Goal: Task Accomplishment & Management: Use online tool/utility

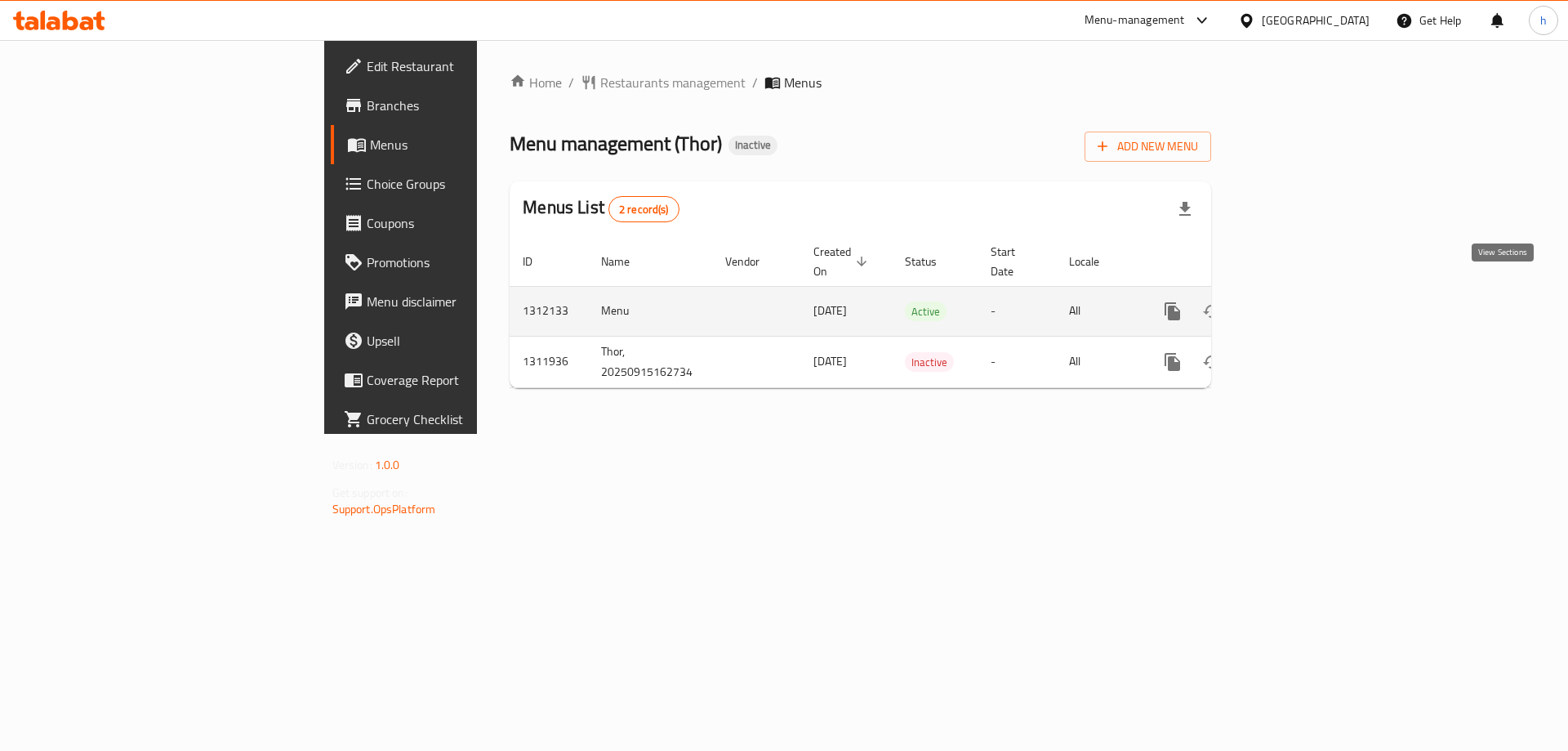
click at [1300, 302] on icon "enhanced table" at bounding box center [1290, 311] width 20 height 20
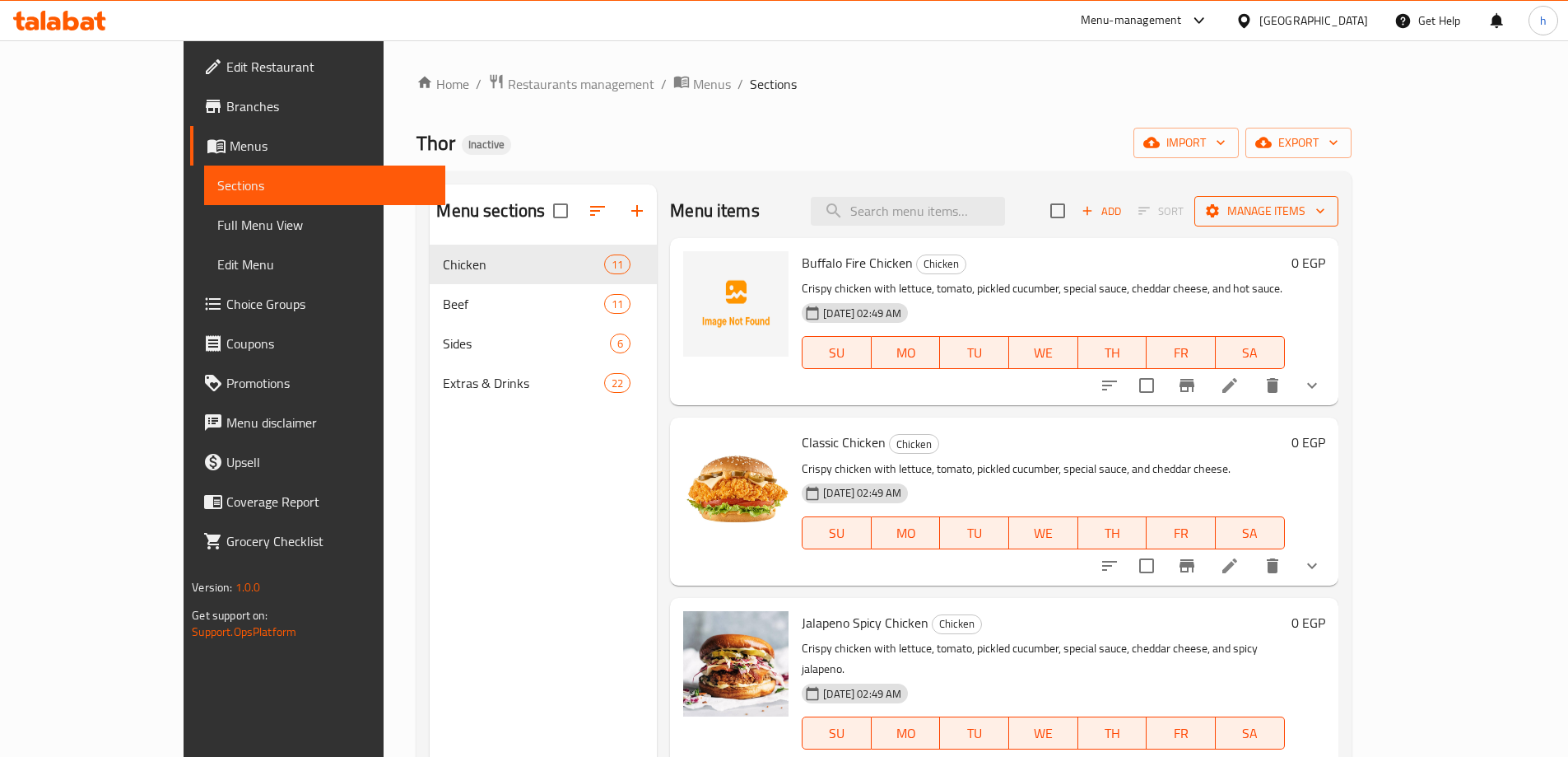
click at [1326, 210] on span "Manage items" at bounding box center [1266, 211] width 118 height 21
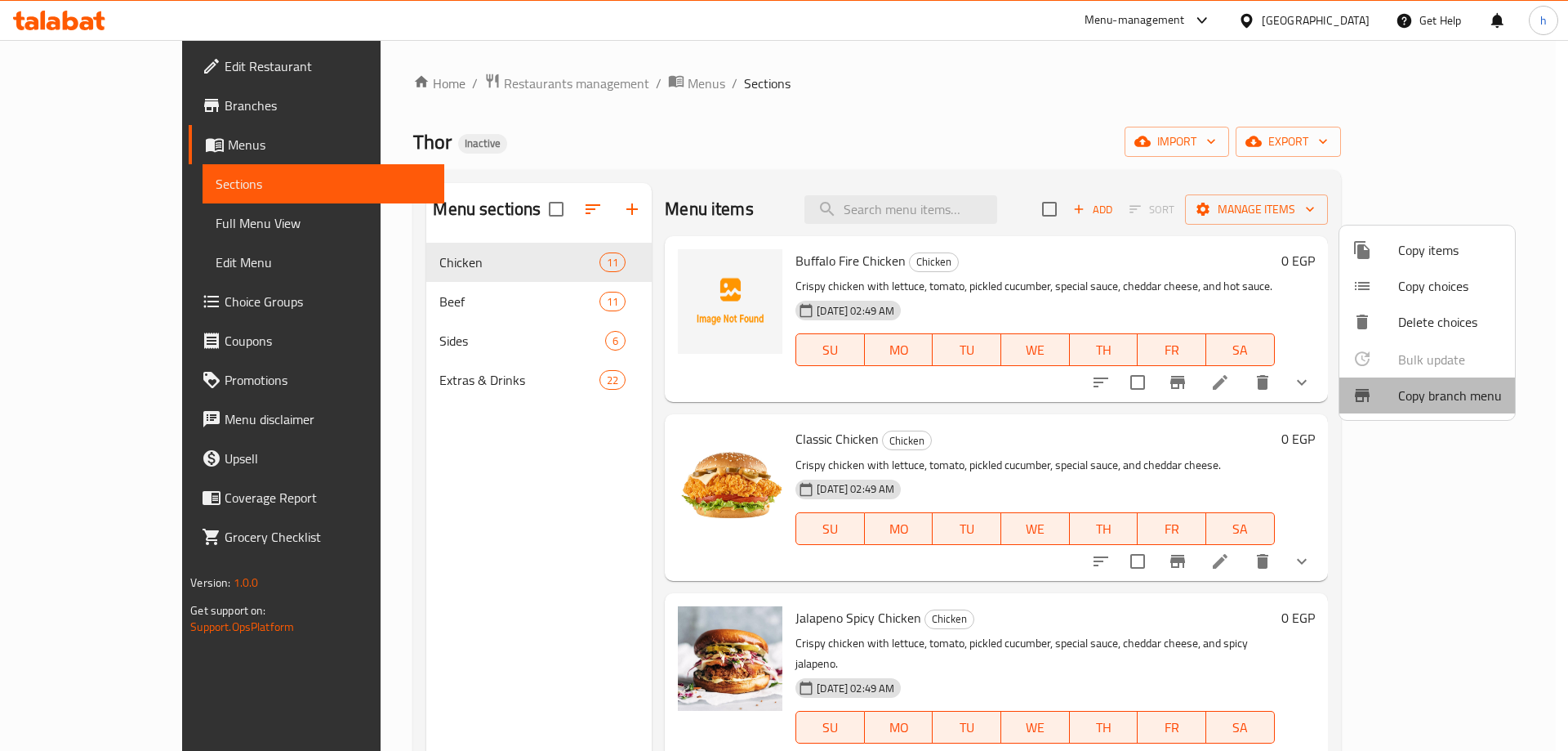
click at [1463, 395] on span "Copy branch menu" at bounding box center [1450, 395] width 104 height 20
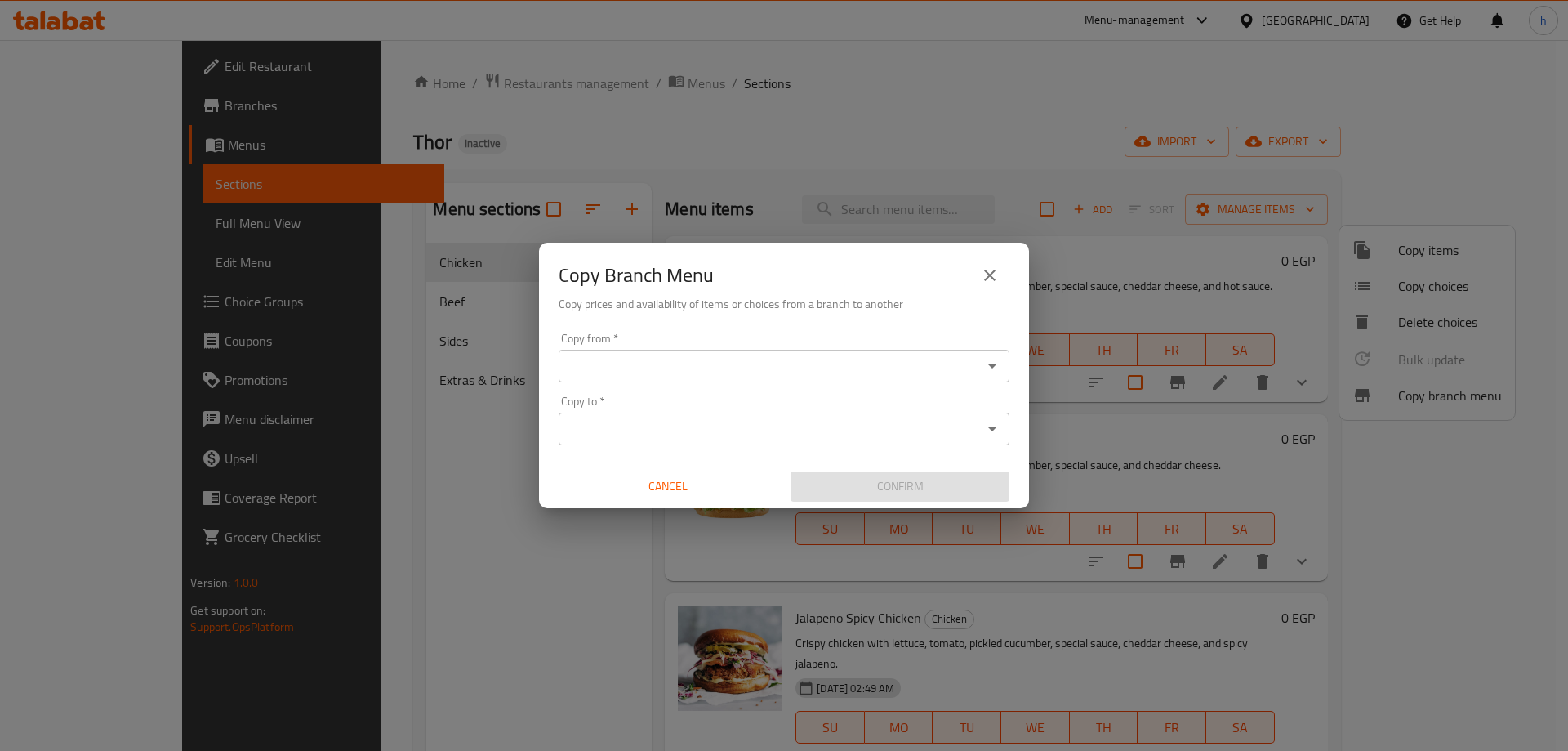
click at [689, 374] on input "Copy from   *" at bounding box center [770, 366] width 414 height 22
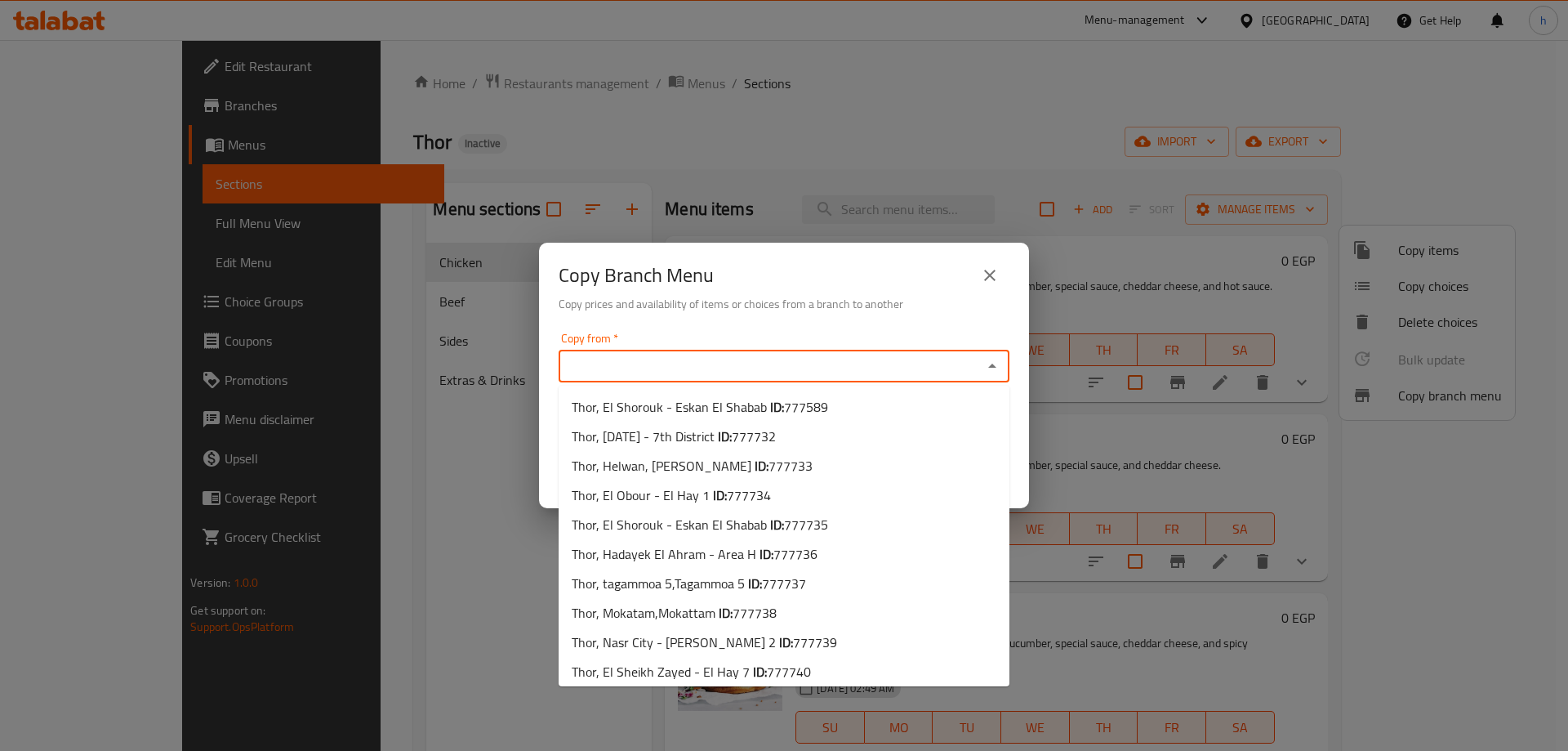
paste input "777589"
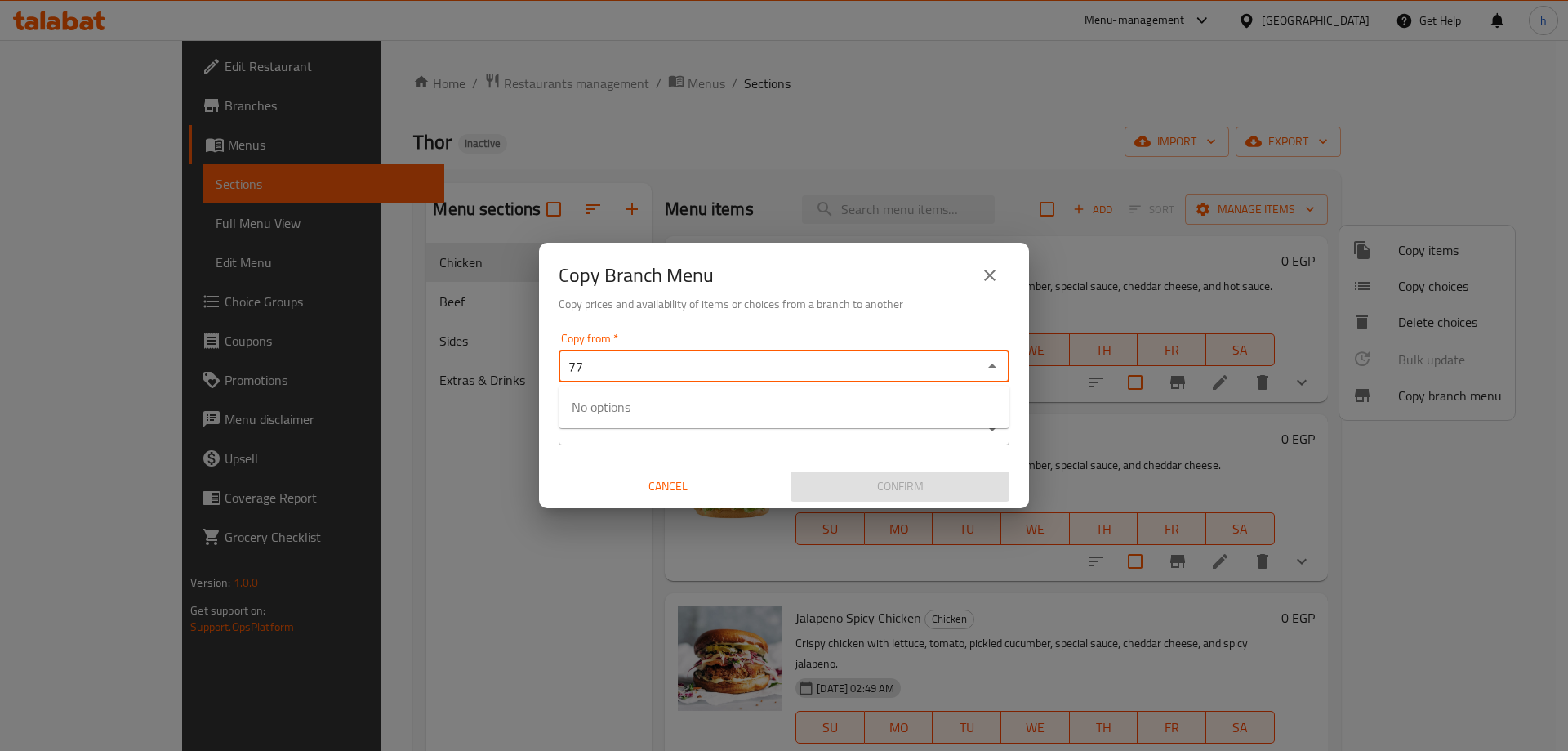
type input "7"
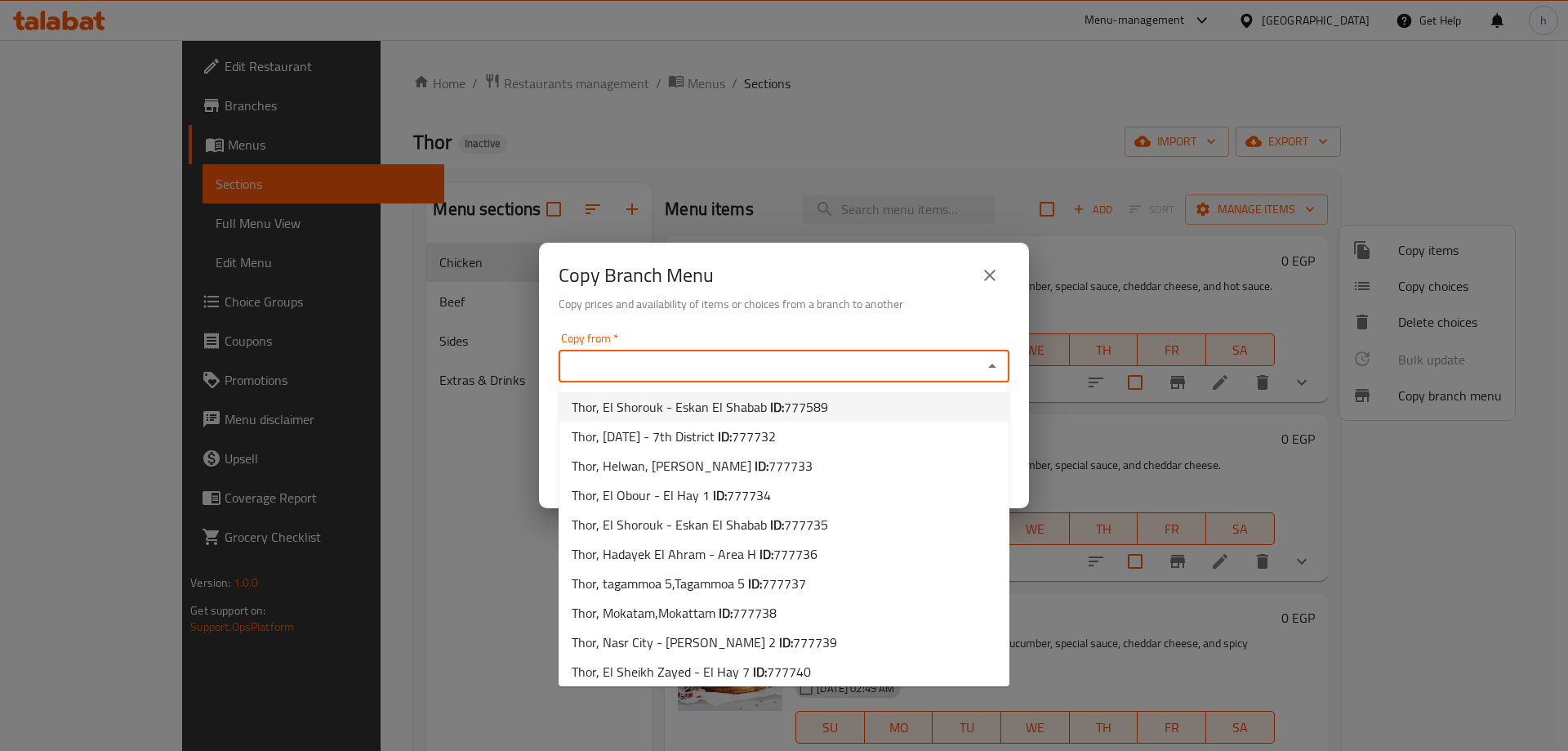
click at [857, 400] on li "Thor, El Shorouk - Eskan El Shabab ID: 777589" at bounding box center [784, 406] width 451 height 29
type input "Thor, El Shorouk - Eskan El Shabab"
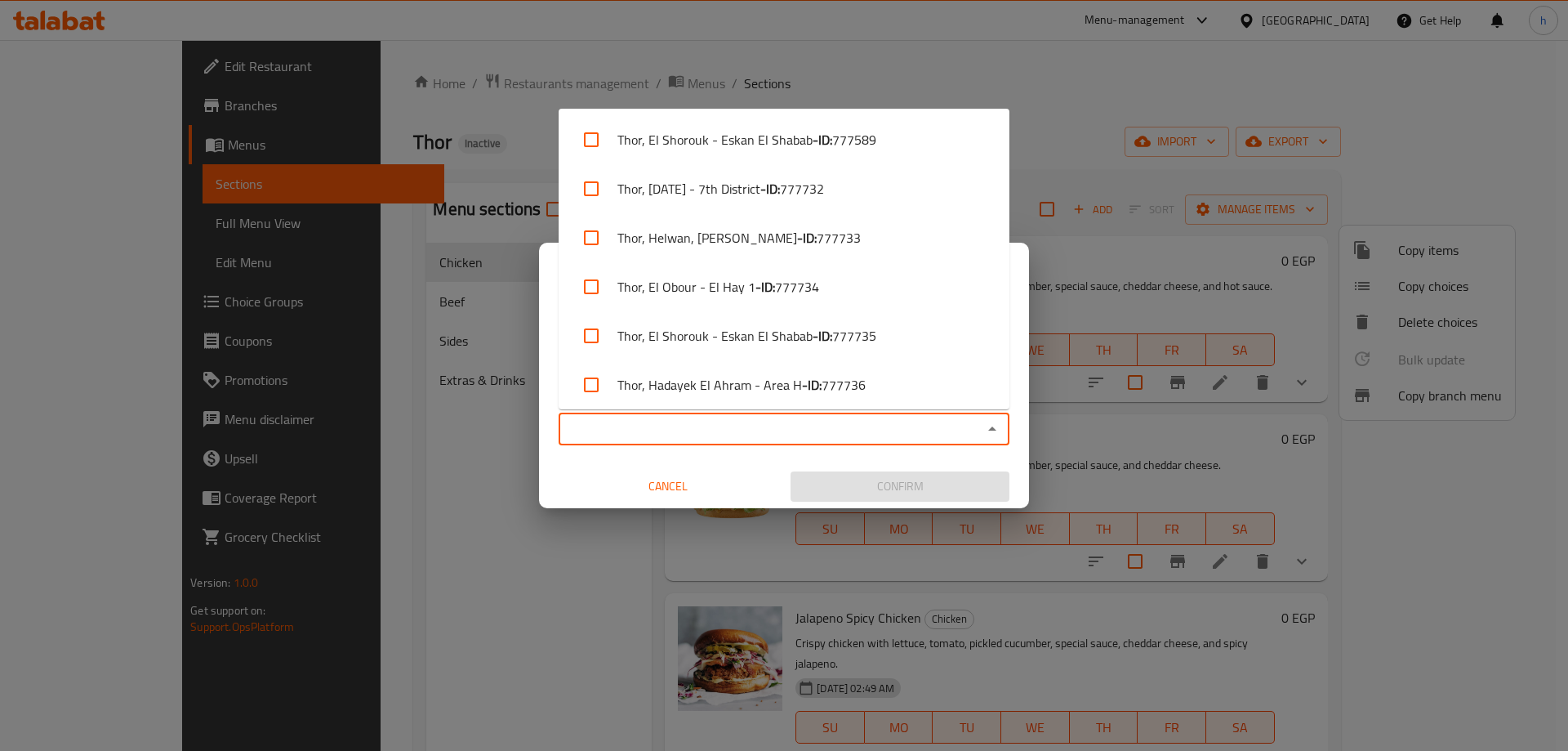
click at [759, 432] on input "Copy to   *" at bounding box center [770, 429] width 414 height 22
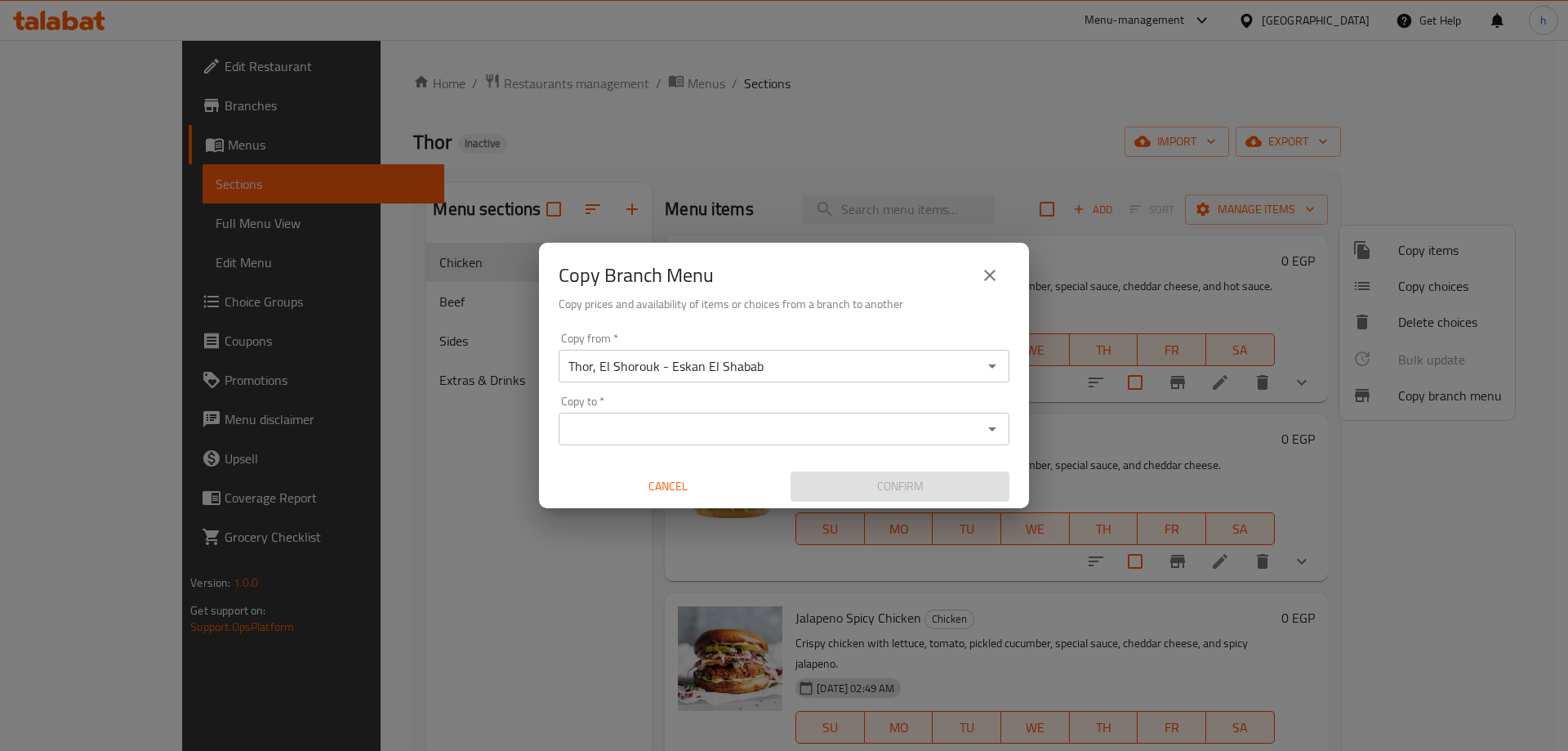
click at [838, 418] on input "Copy to   *" at bounding box center [770, 429] width 414 height 22
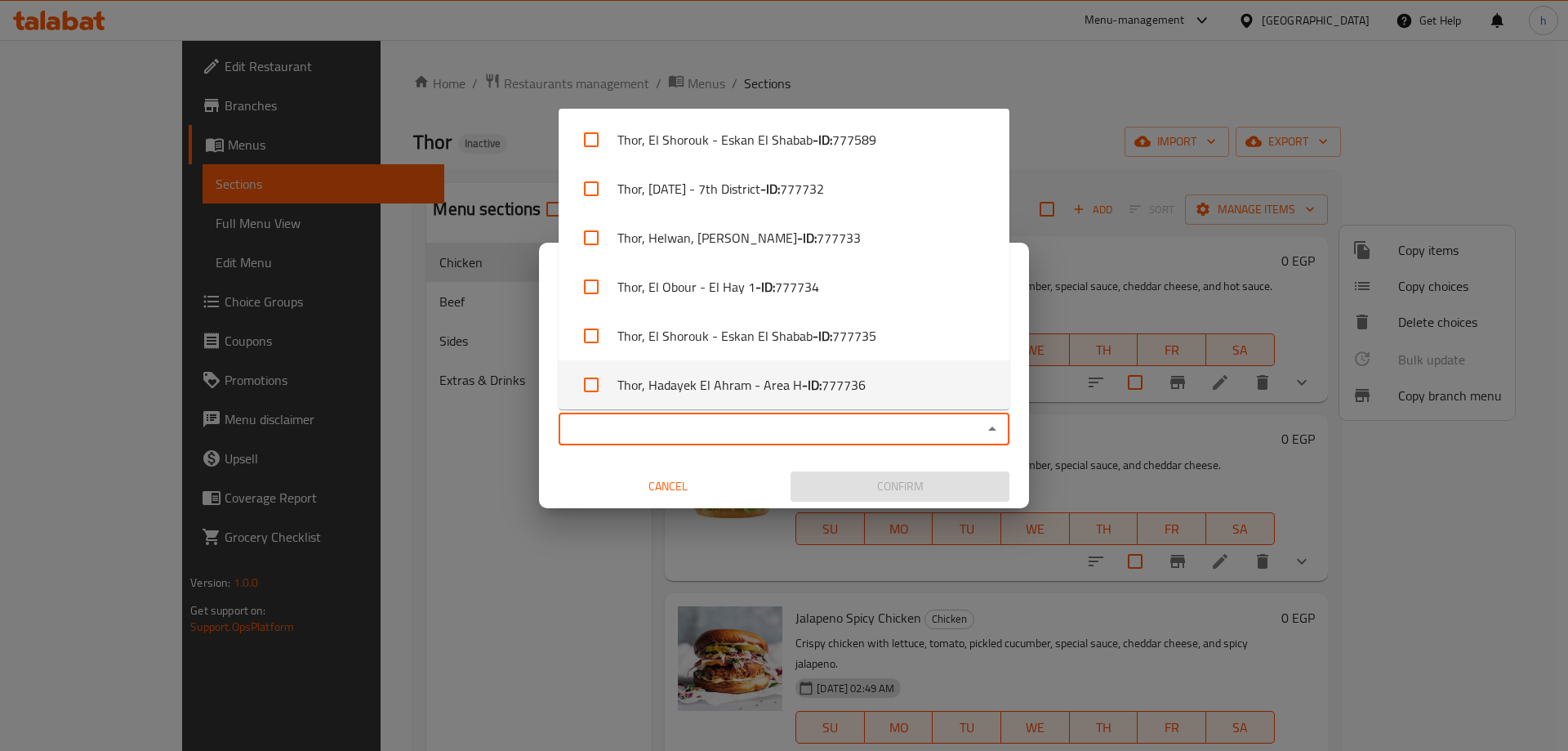
click at [864, 385] on li "[PERSON_NAME], Hadayek El Ahram - Area H - ID: 777736" at bounding box center [784, 385] width 451 height 49
checkbox input "true"
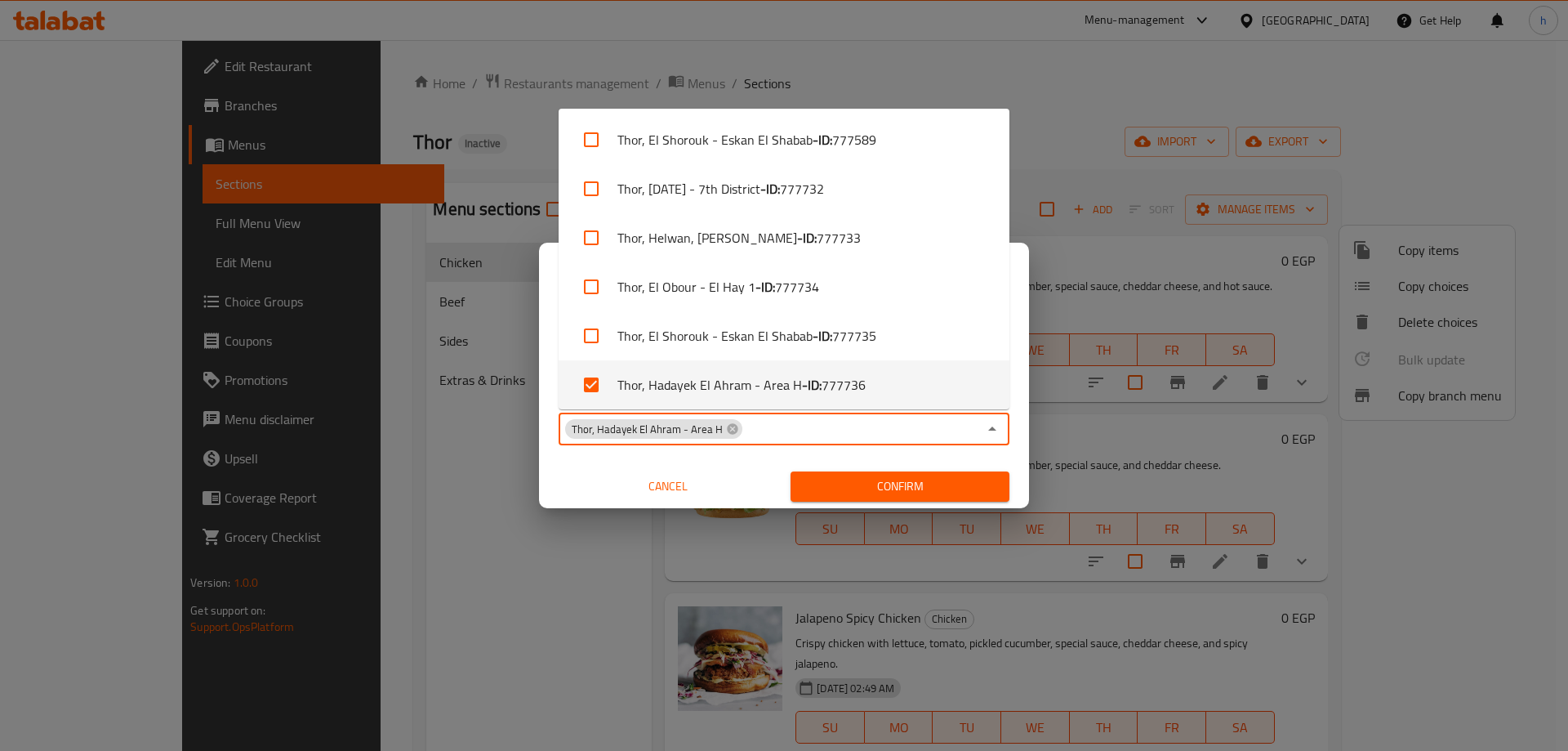
scroll to position [3, 0]
click at [994, 430] on icon "Close" at bounding box center [992, 428] width 8 height 4
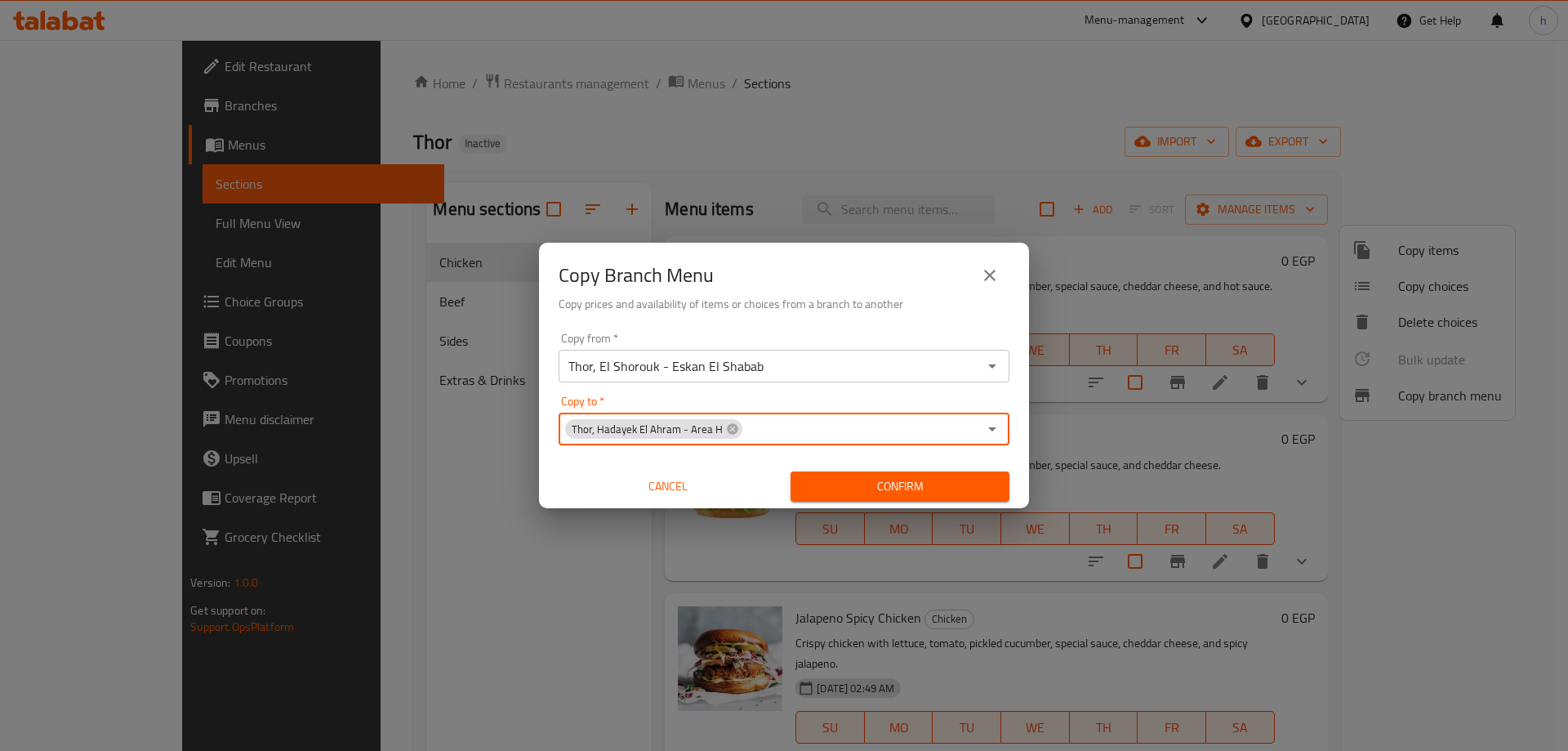
click at [887, 484] on span "Confirm" at bounding box center [900, 487] width 193 height 21
